Goal: Task Accomplishment & Management: Manage account settings

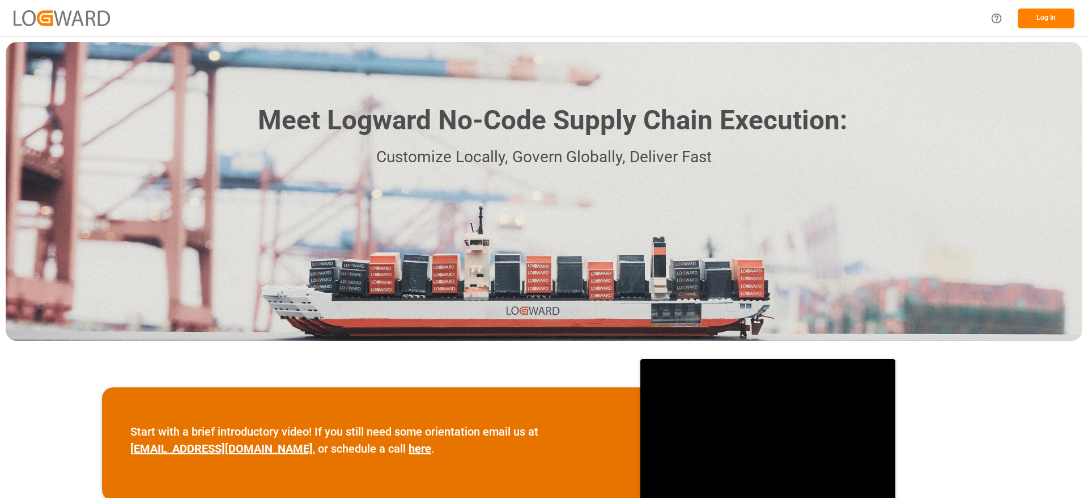
click at [1063, 20] on button "Log In" at bounding box center [1046, 19] width 57 height 20
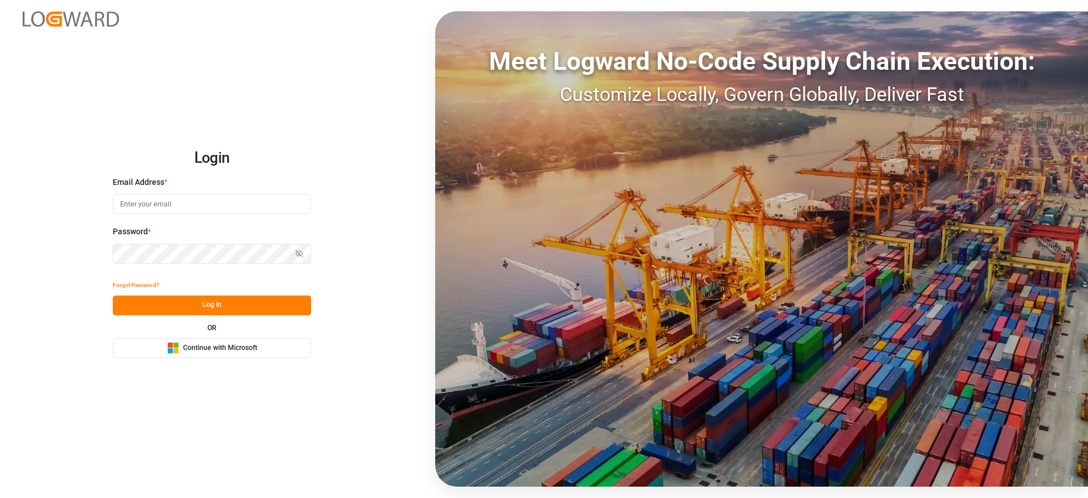
click at [267, 354] on button "Microsoft Logo Continue with Microsoft" at bounding box center [212, 348] width 198 height 20
